Goal: Transaction & Acquisition: Purchase product/service

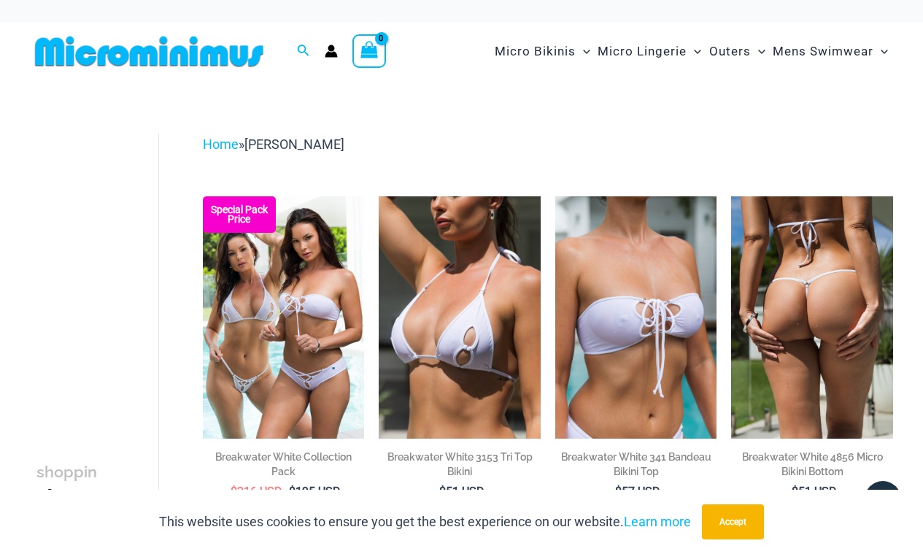
click at [818, 268] on img at bounding box center [812, 317] width 162 height 242
click at [831, 280] on img at bounding box center [812, 317] width 162 height 242
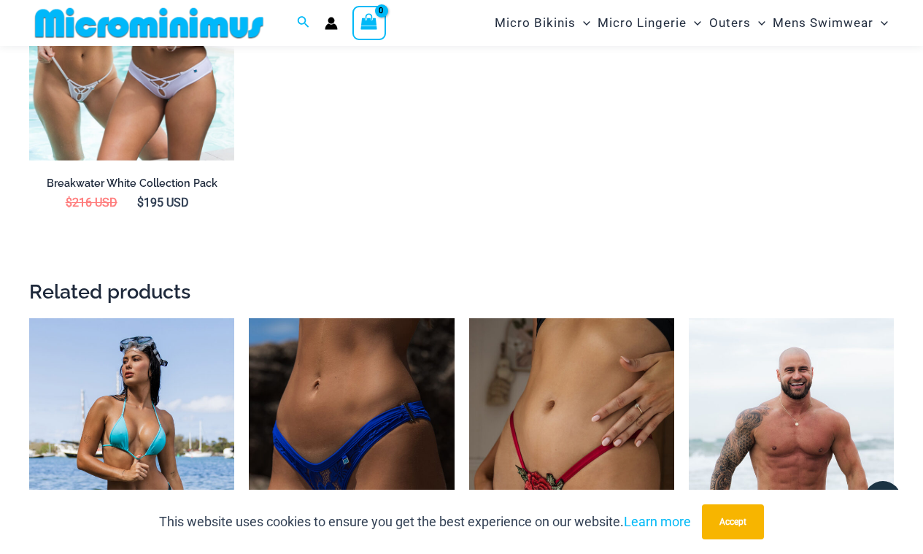
scroll to position [1696, 0]
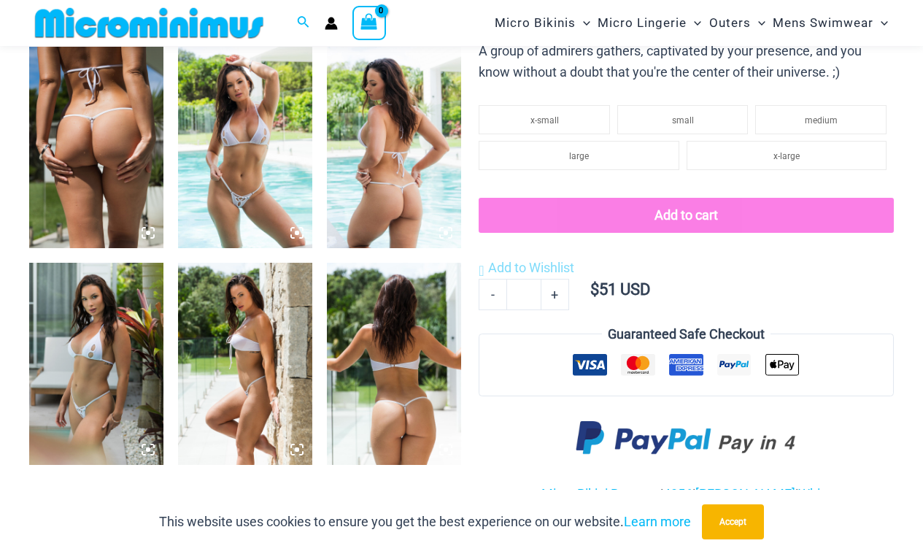
scroll to position [753, 0]
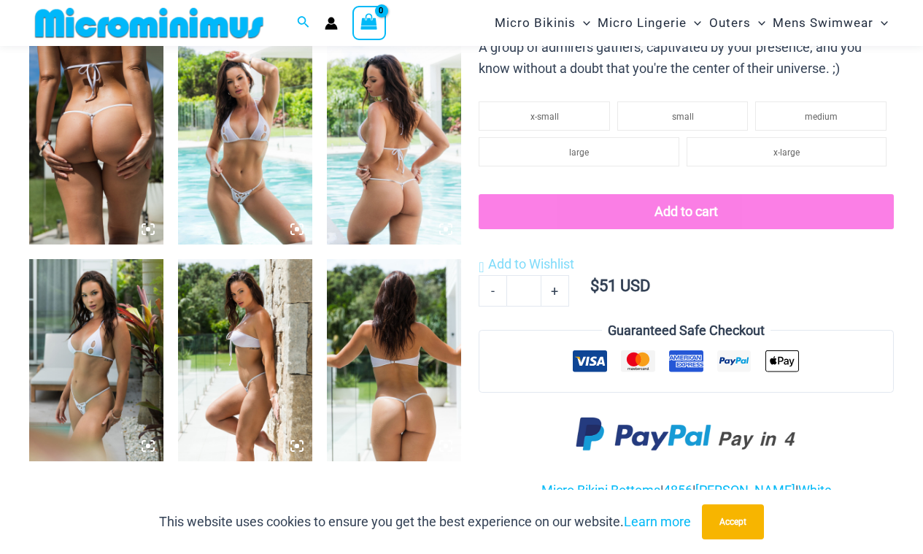
click at [233, 180] on img at bounding box center [245, 143] width 134 height 201
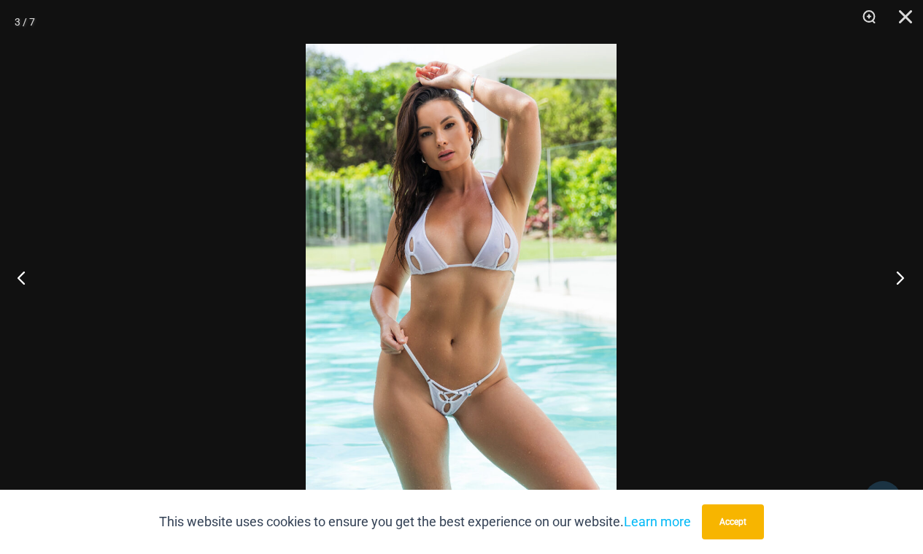
click at [900, 278] on button "Next" at bounding box center [895, 277] width 55 height 73
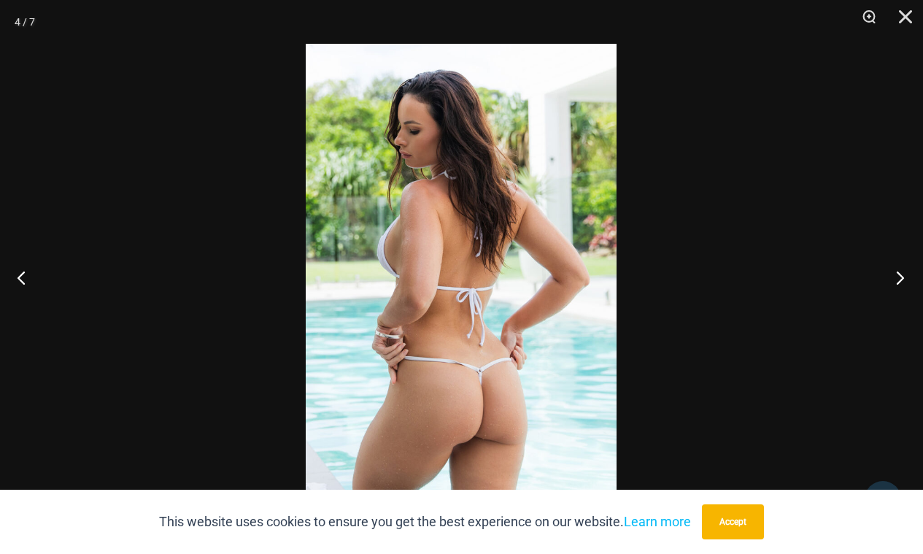
click at [900, 278] on button "Next" at bounding box center [895, 277] width 55 height 73
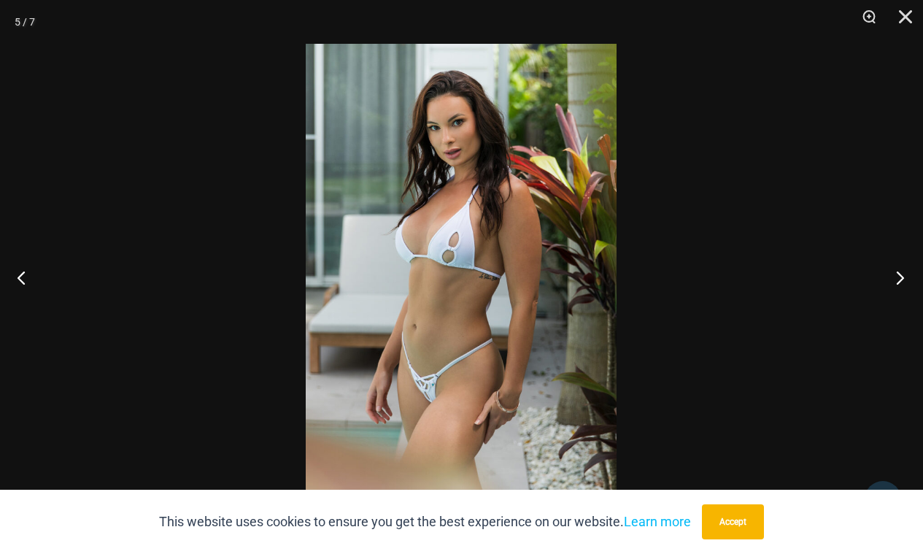
click at [900, 278] on button "Next" at bounding box center [895, 277] width 55 height 73
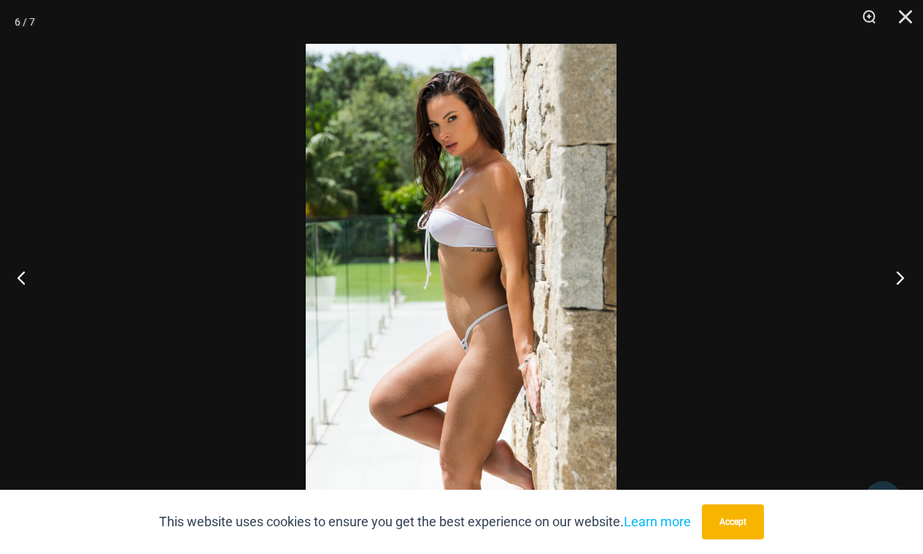
click at [900, 278] on button "Next" at bounding box center [895, 277] width 55 height 73
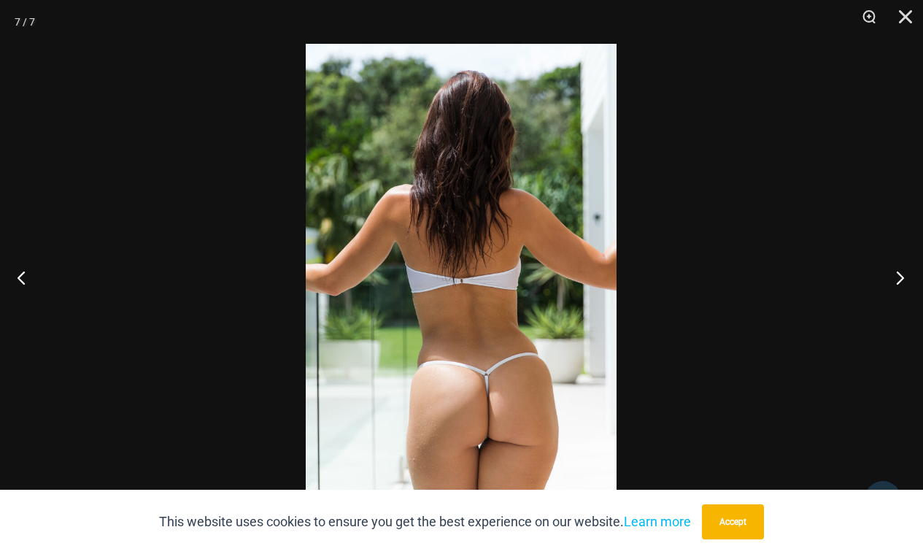
click at [900, 278] on button "Next" at bounding box center [895, 277] width 55 height 73
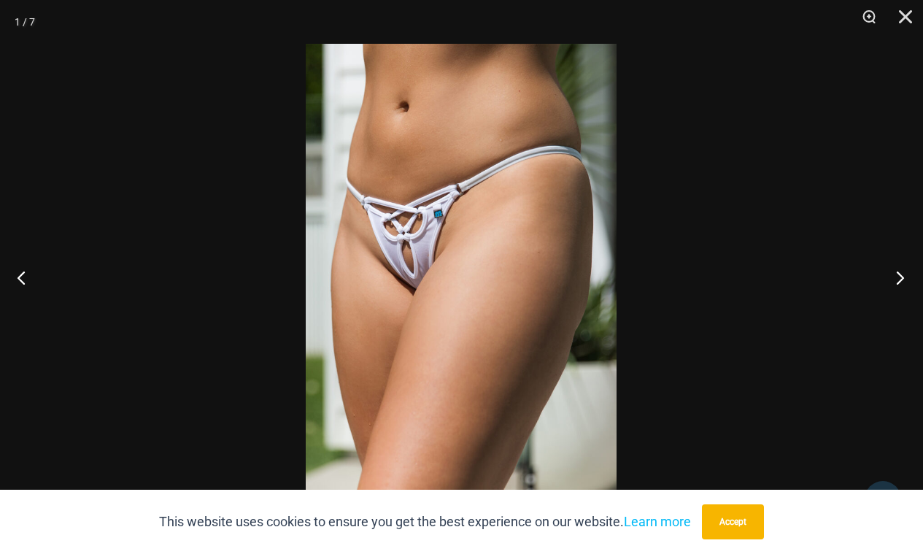
click at [900, 278] on button "Next" at bounding box center [895, 277] width 55 height 73
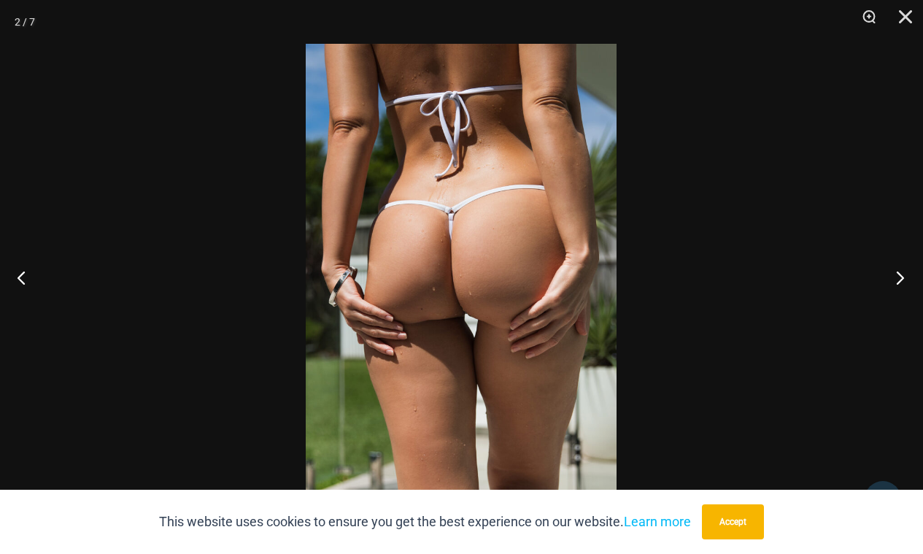
click at [900, 278] on button "Next" at bounding box center [895, 277] width 55 height 73
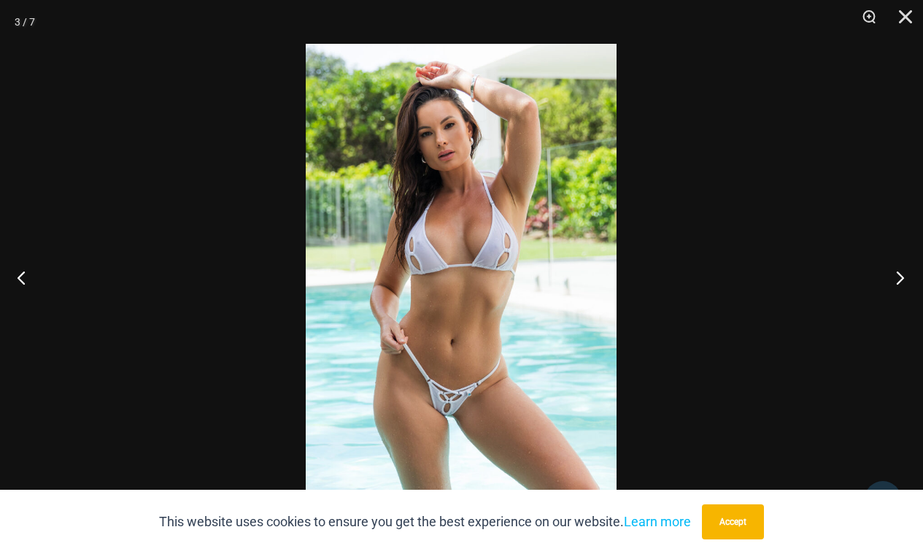
click at [900, 278] on button "Next" at bounding box center [895, 277] width 55 height 73
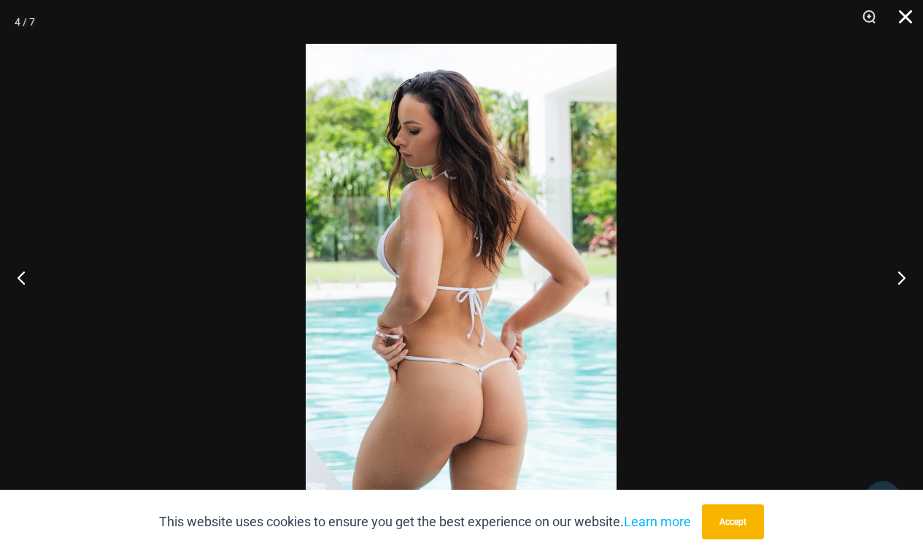
click at [904, 20] on button "Close" at bounding box center [900, 22] width 36 height 44
